Goal: Find specific page/section: Find specific page/section

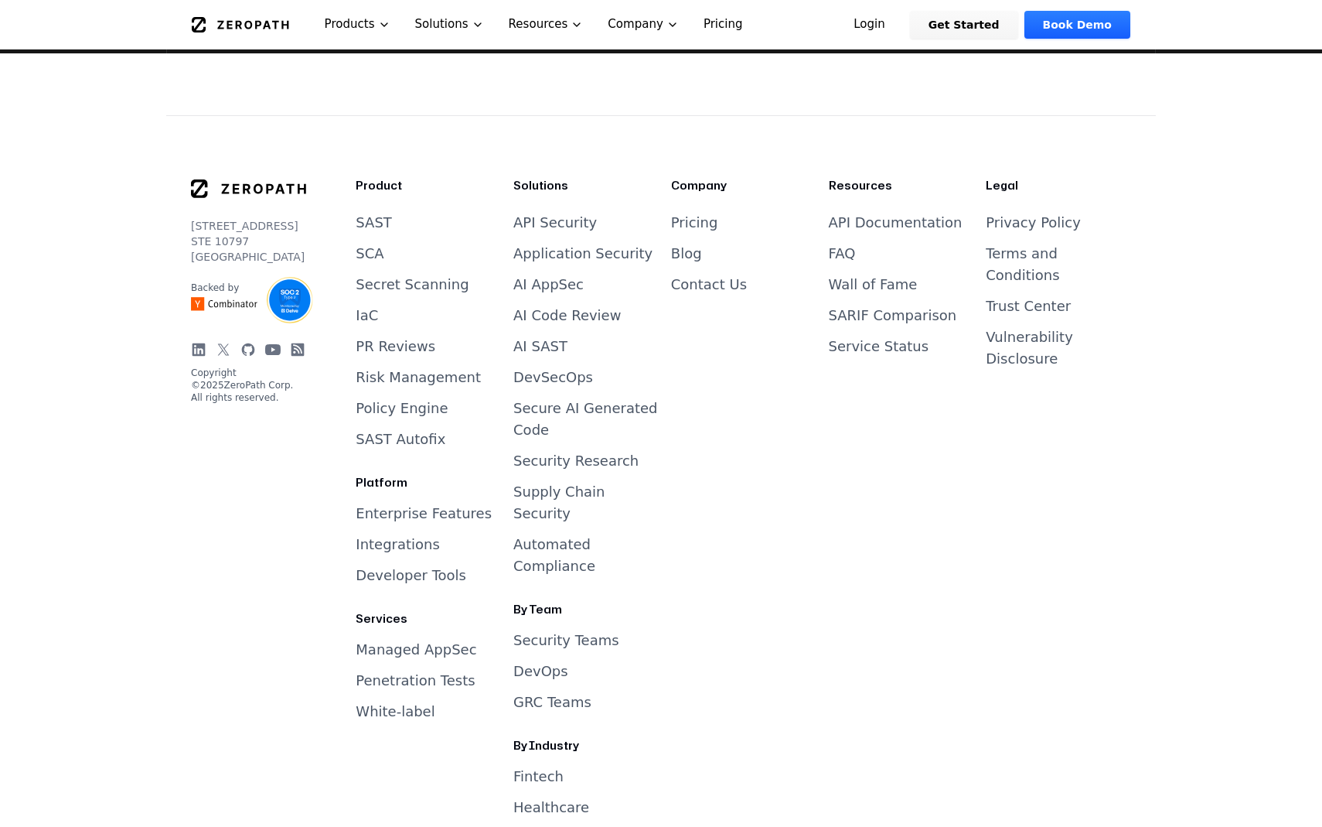
scroll to position [6509, 0]
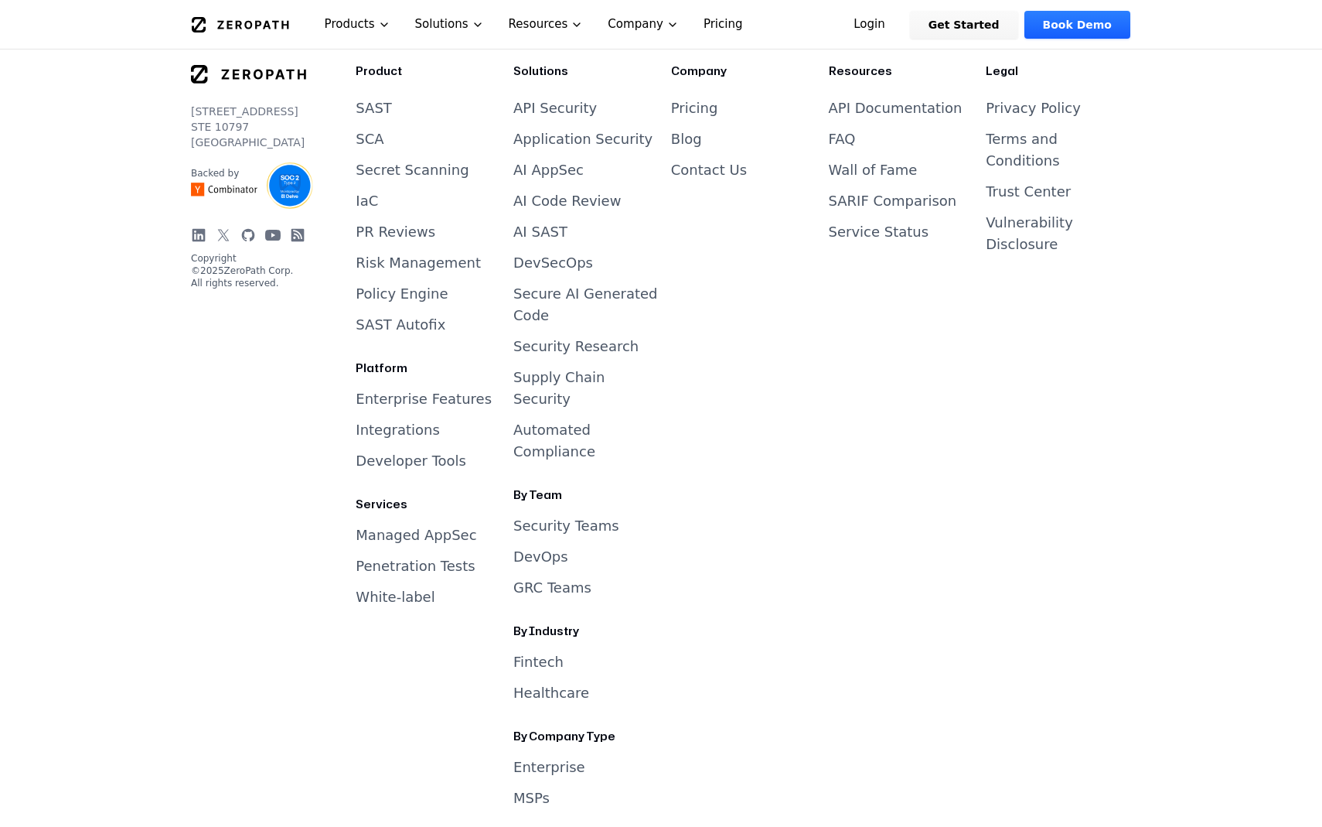
click at [567, 579] on link "GRC Teams" at bounding box center [552, 587] width 78 height 16
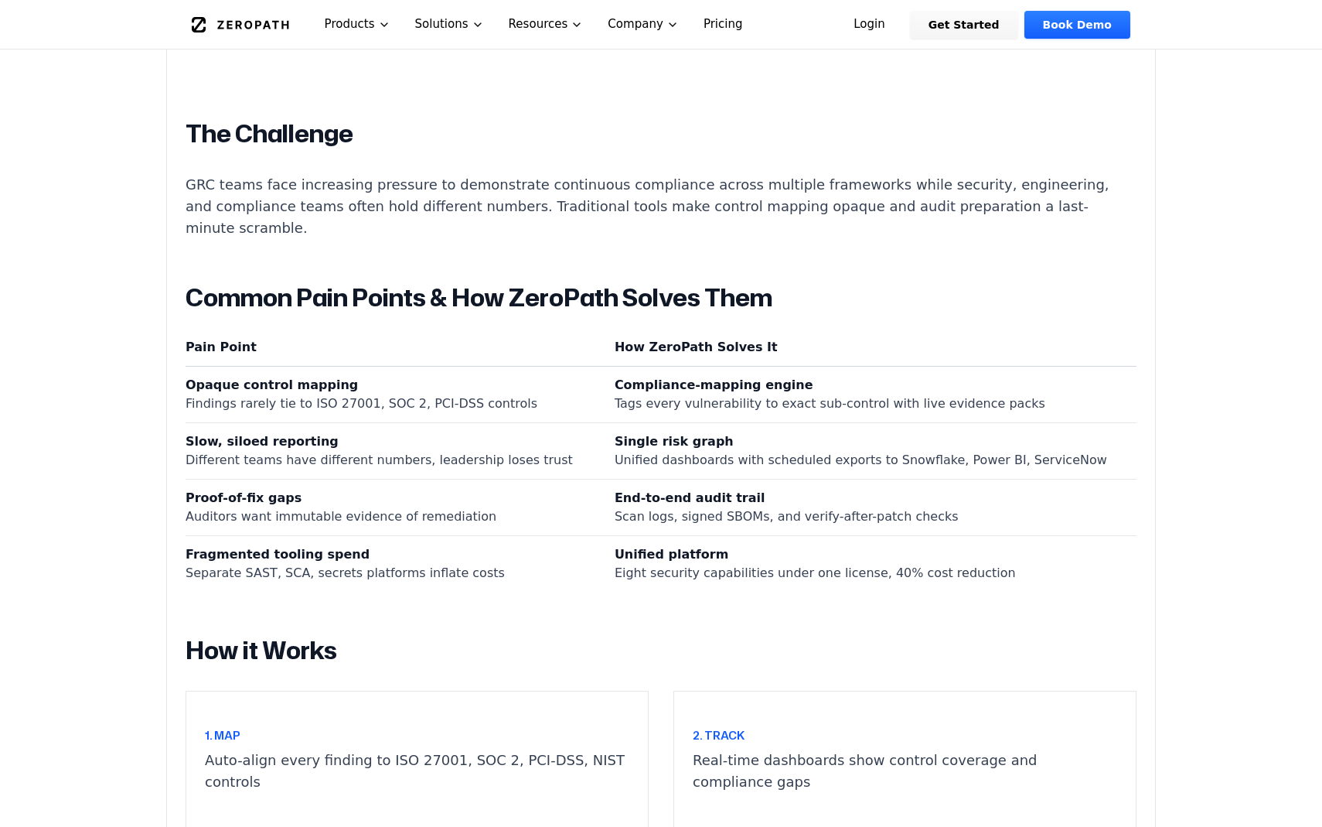
scroll to position [578, 0]
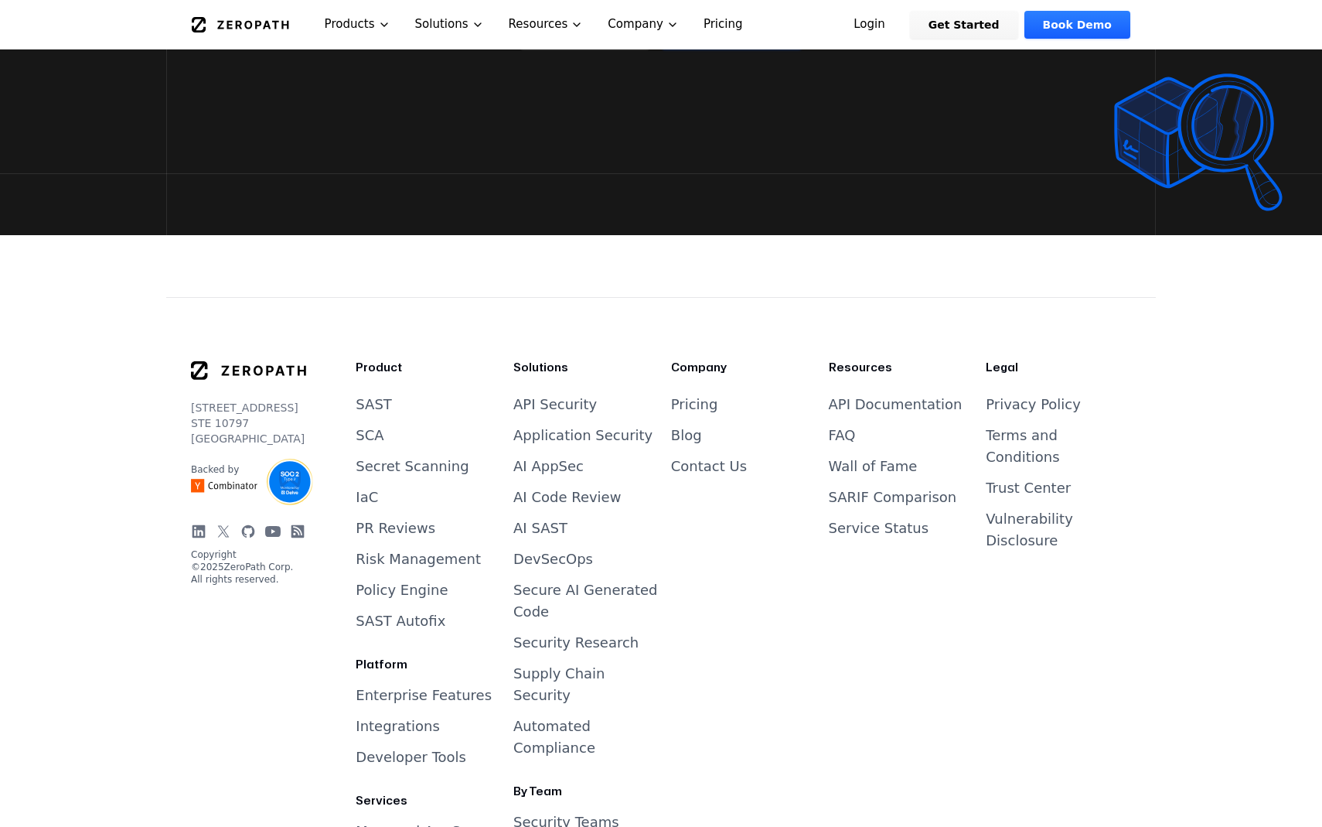
scroll to position [6205, 0]
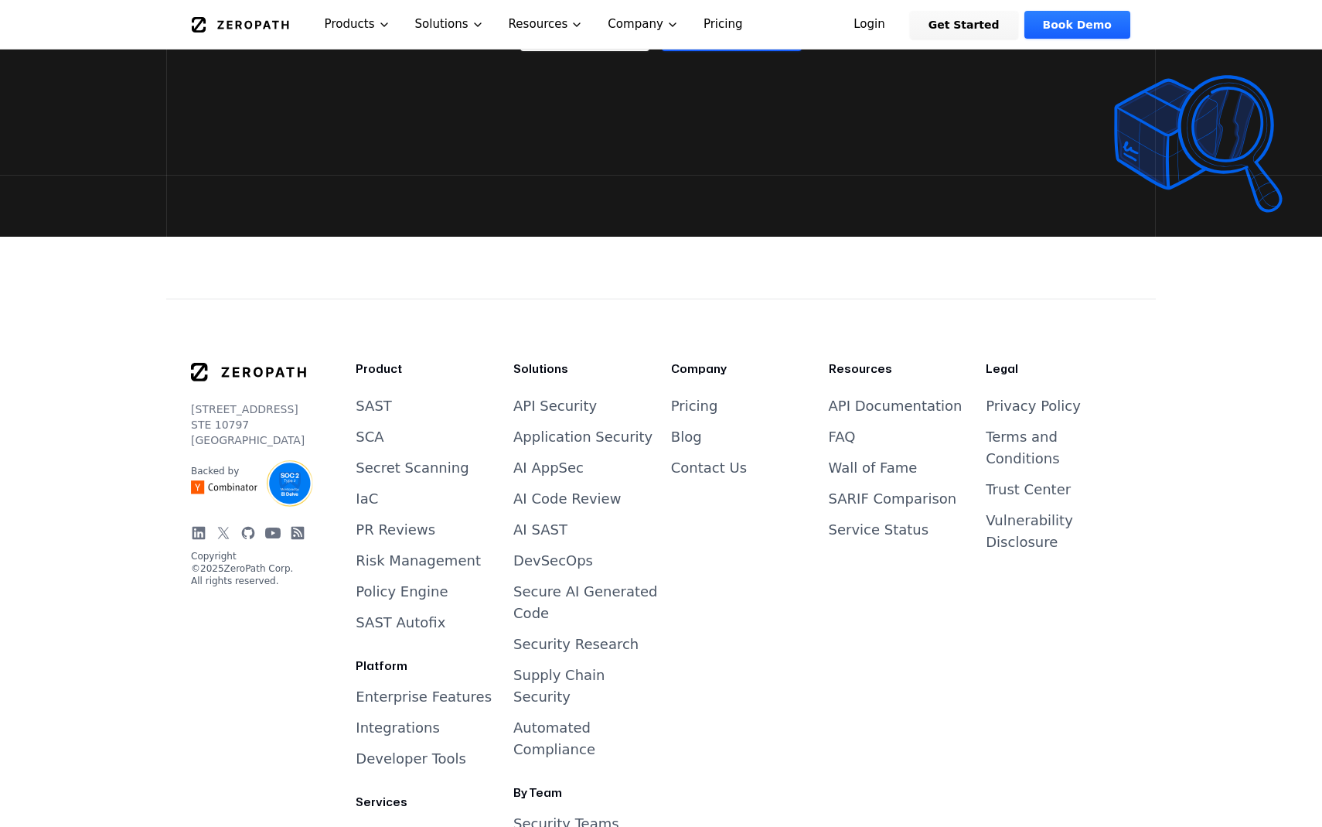
click at [1019, 481] on link "Trust Center" at bounding box center [1028, 489] width 85 height 16
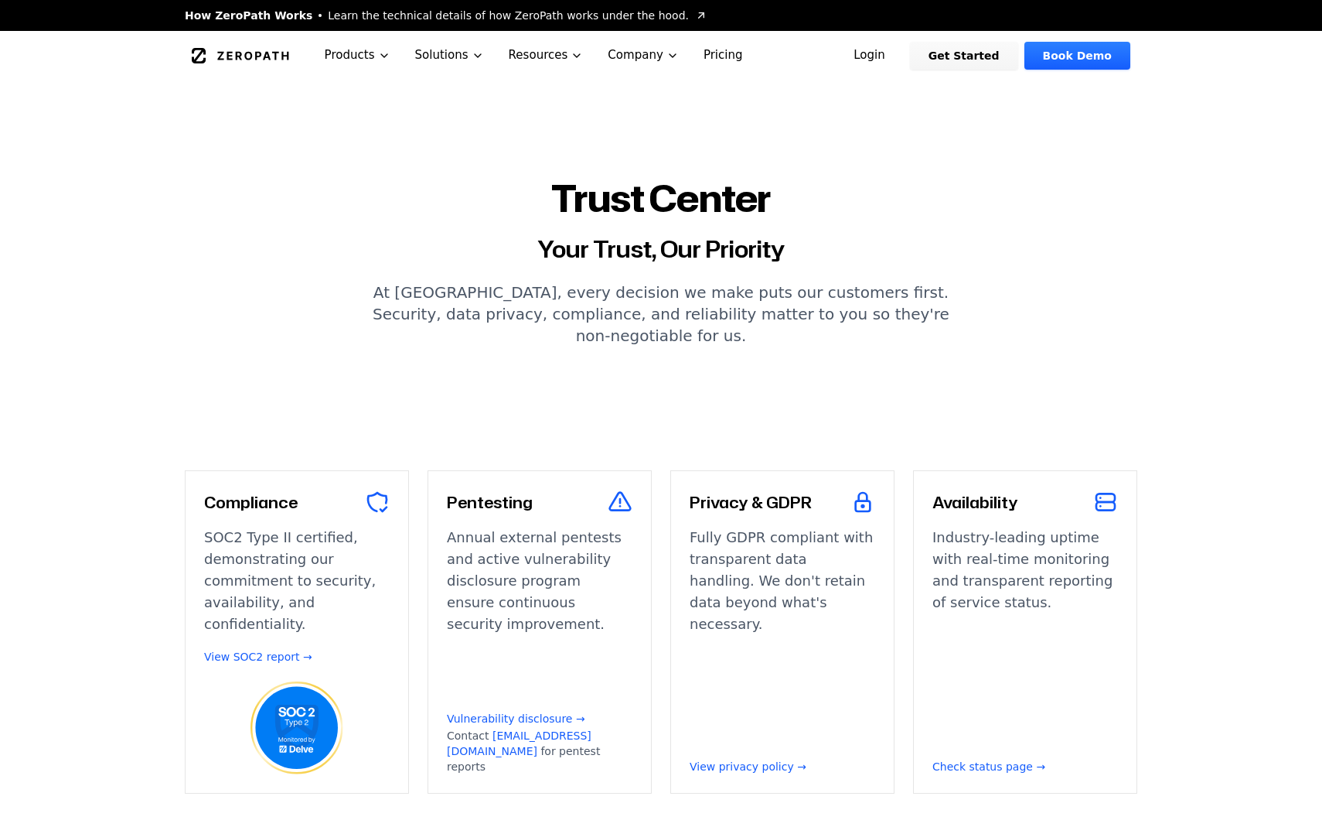
click at [284, 649] on link "View SOC2 report →" at bounding box center [258, 656] width 108 height 15
